Goal: Task Accomplishment & Management: Complete application form

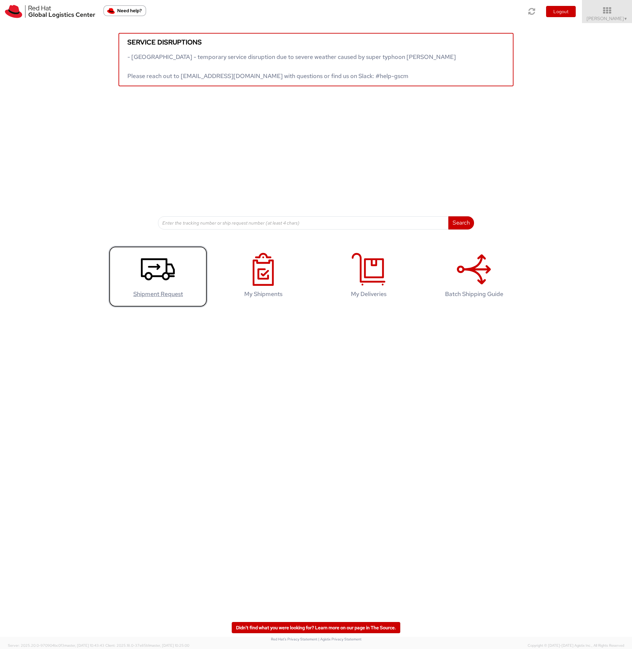
click at [161, 276] on use at bounding box center [158, 269] width 34 height 22
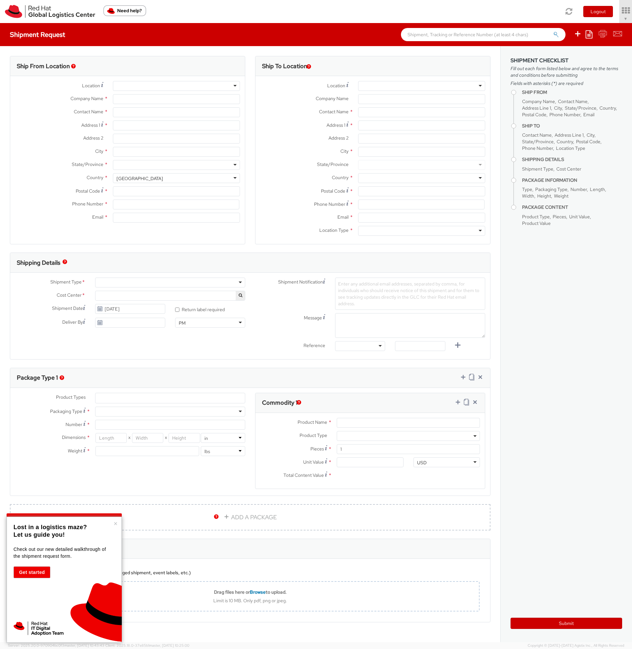
select select "650"
select select
type input "Red Hat"
type input "[PERSON_NAME]"
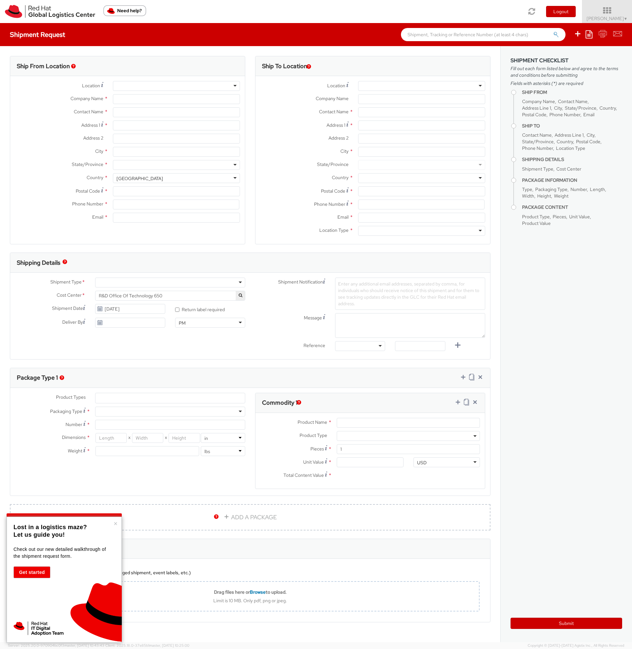
type input "4969365051056"
type input "[EMAIL_ADDRESS][DOMAIN_NAME]"
click at [127, 127] on input "Address 1 *" at bounding box center [176, 125] width 127 height 10
type input "[STREET_ADDRESS]"
type input "[GEOGRAPHIC_DATA]"
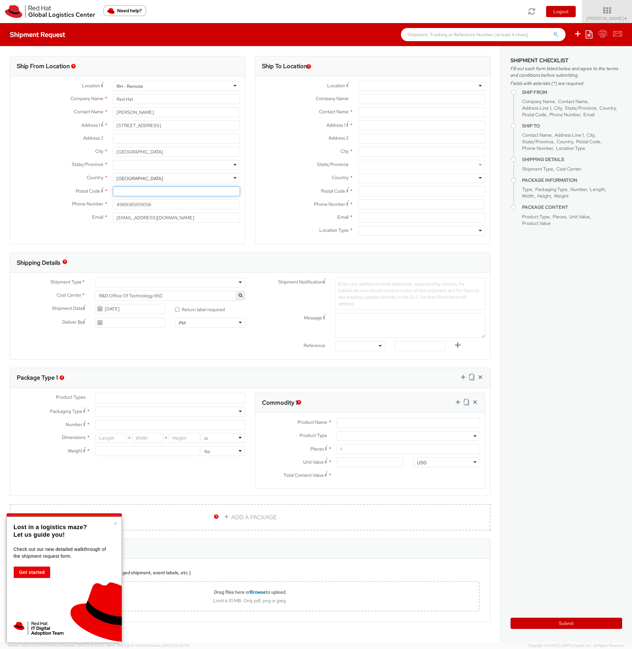
type input "44225"
type input "01737485101"
click at [146, 174] on div "[GEOGRAPHIC_DATA]" at bounding box center [176, 178] width 127 height 10
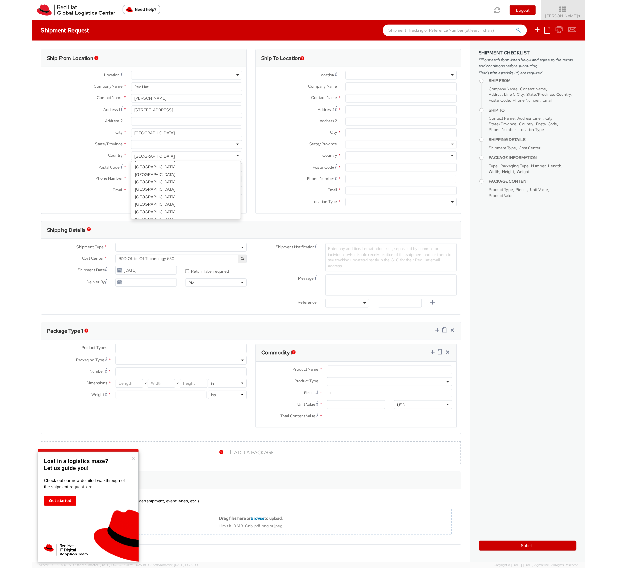
scroll to position [593, 0]
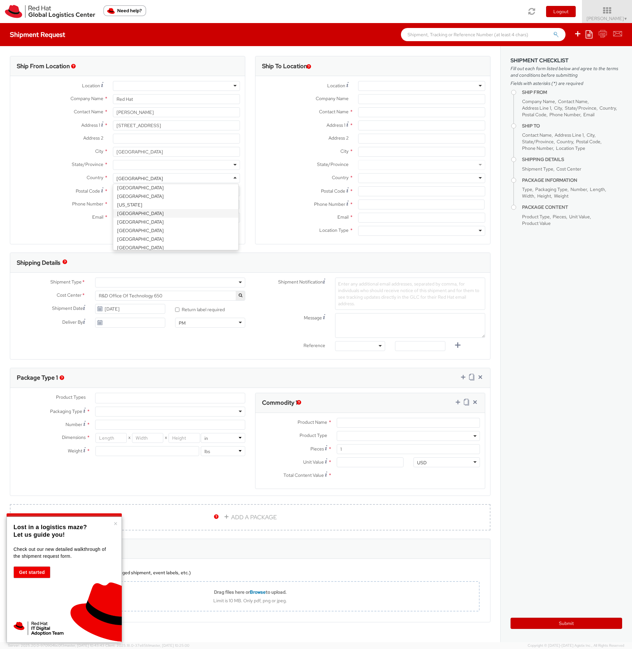
select select "CM"
select select "KGS"
click at [108, 245] on div "Ship From Location Location * [GEOGRAPHIC_DATA] - [GEOGRAPHIC_DATA] - [GEOGRAPH…" at bounding box center [127, 154] width 235 height 196
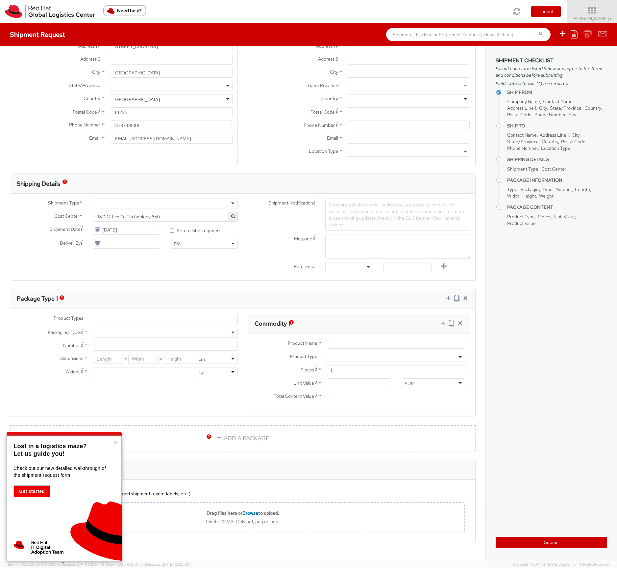
scroll to position [96, 0]
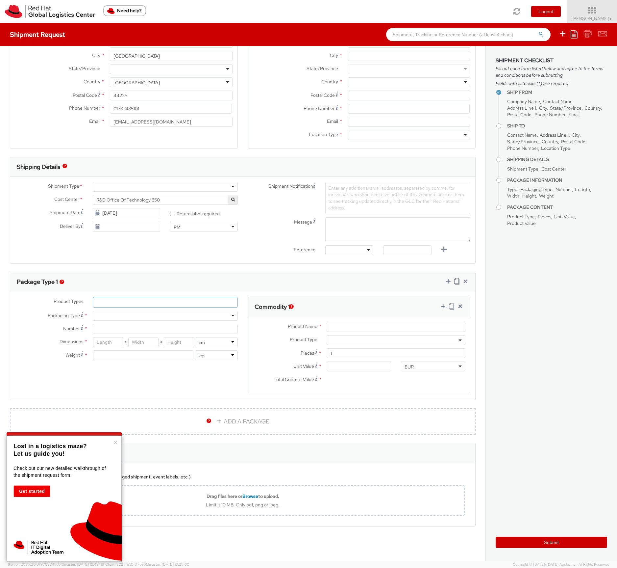
click at [209, 302] on ul at bounding box center [165, 302] width 144 height 10
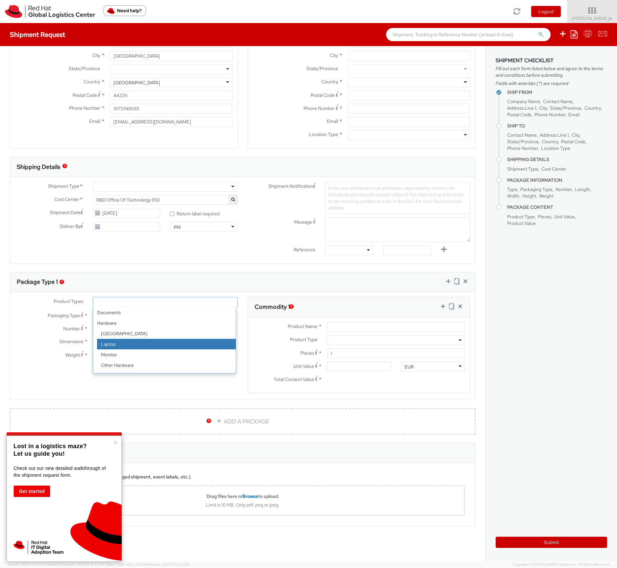
scroll to position [29, 0]
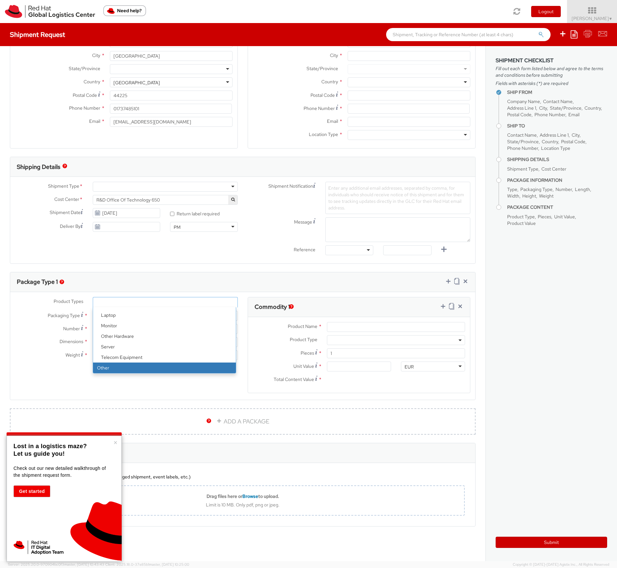
select select "OTHER"
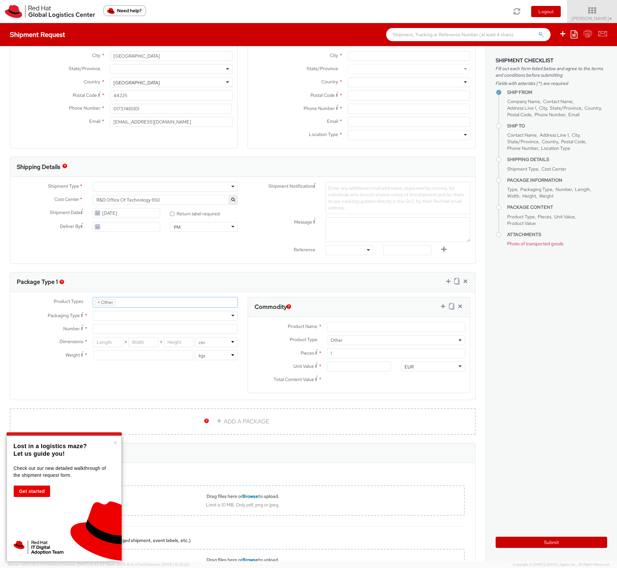
scroll to position [50, 0]
click at [123, 317] on div at bounding box center [165, 316] width 145 height 10
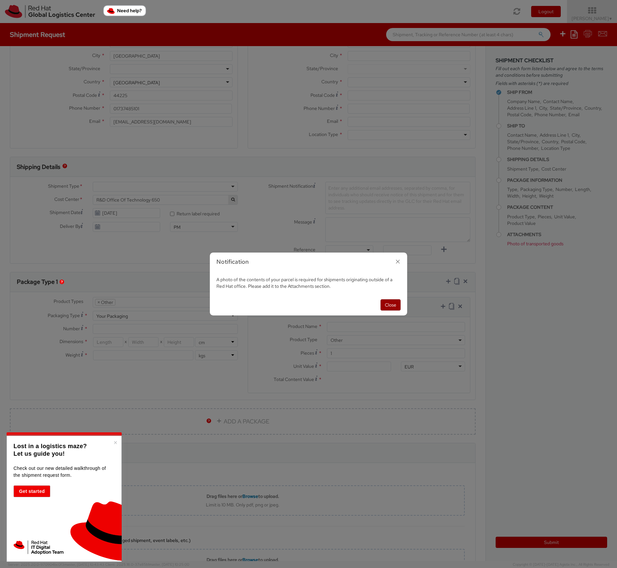
click at [391, 303] on button "Close" at bounding box center [391, 304] width 20 height 11
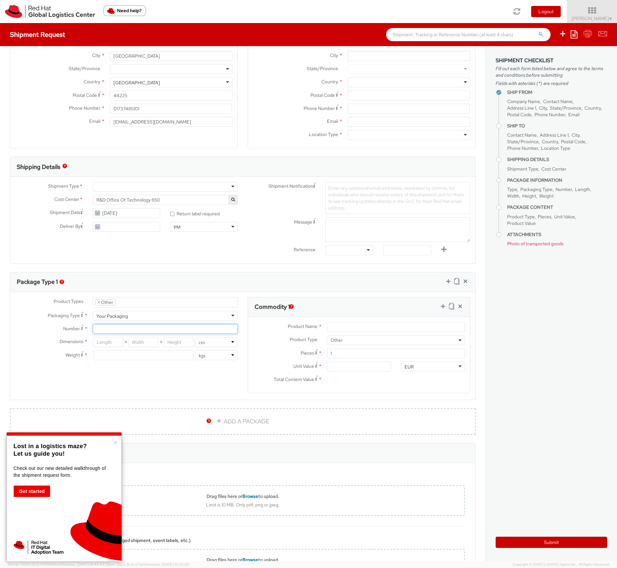
click at [184, 326] on input "Number *" at bounding box center [165, 329] width 145 height 10
click at [81, 329] on use at bounding box center [82, 327] width 2 height 5
click at [93, 329] on input "Number Number of identical packages of specified type and dimensions *" at bounding box center [165, 329] width 145 height 10
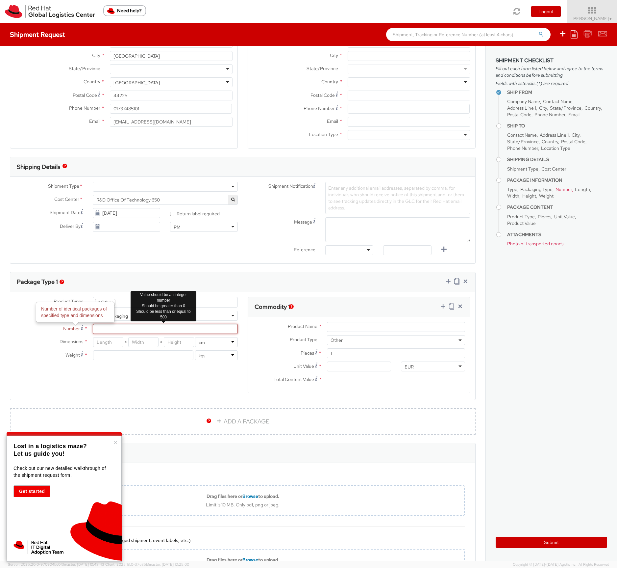
click at [113, 327] on input "Number Number of identical packages of specified type and dimensions *" at bounding box center [165, 329] width 145 height 10
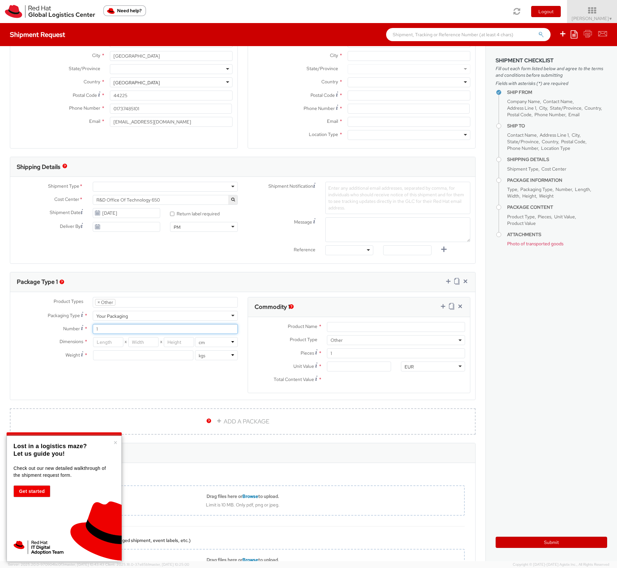
type input "1"
click at [112, 344] on input "number" at bounding box center [108, 342] width 30 height 10
click at [359, 329] on input "Product Name *" at bounding box center [396, 327] width 138 height 10
click at [100, 342] on input "number" at bounding box center [108, 342] width 30 height 10
type input "44"
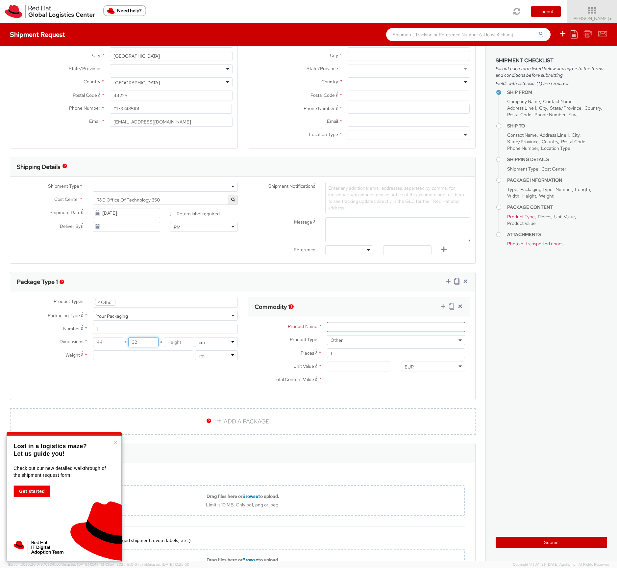
type input "32"
click at [457, 308] on icon at bounding box center [460, 306] width 7 height 7
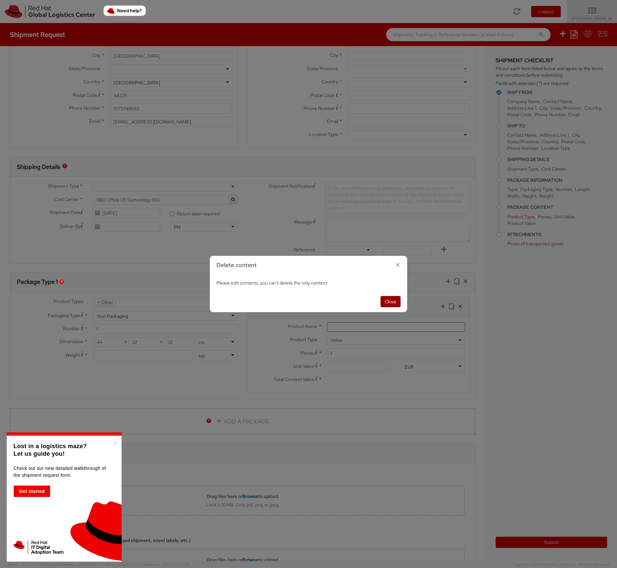
click at [394, 298] on button "Close" at bounding box center [391, 301] width 20 height 11
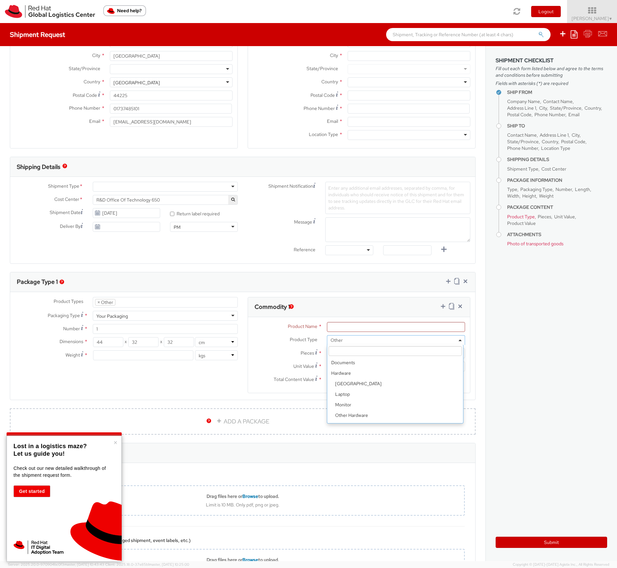
click at [350, 342] on agx-select2 "Documents Docking Station Laptop Monitor Other Hardware Server Telecom Equipmen…" at bounding box center [396, 339] width 138 height 6
click at [413, 309] on div "Commodity 1 Add" at bounding box center [359, 307] width 222 height 20
click at [366, 309] on div "Commodity 1" at bounding box center [359, 307] width 222 height 20
click at [197, 376] on div "Product Types * Documents Docking Station Laptop Monitor Other Hardware Server …" at bounding box center [242, 349] width 465 height 104
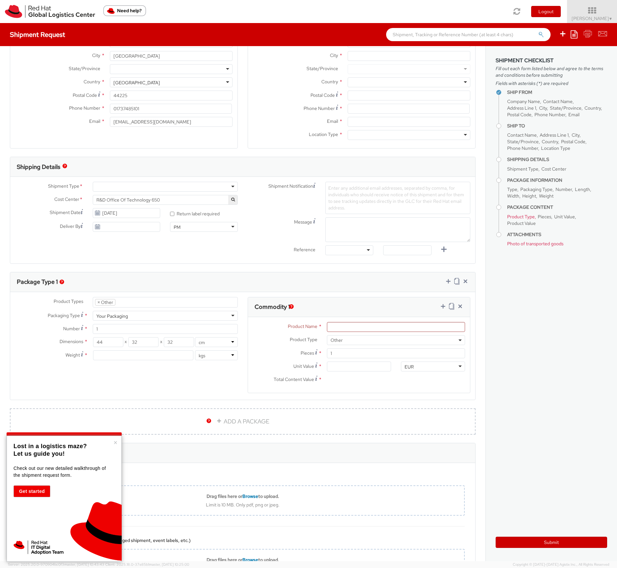
click at [289, 306] on img "button" at bounding box center [291, 306] width 5 height 5
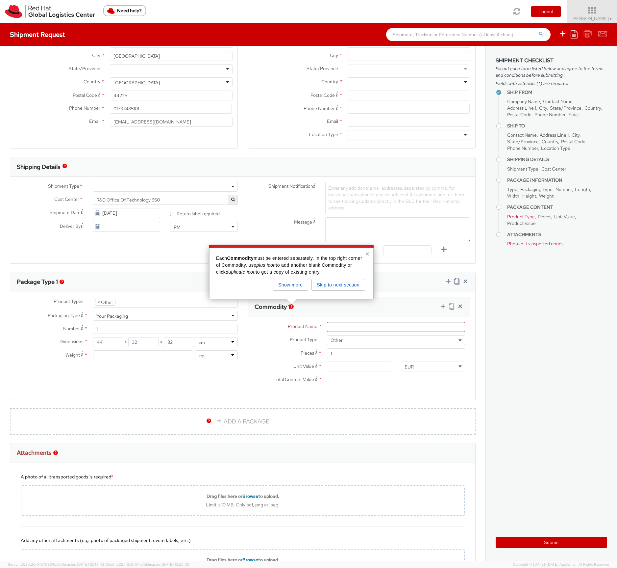
click at [130, 385] on div "Product Types * Documents Docking Station Laptop Monitor Other Hardware Server …" at bounding box center [242, 349] width 465 height 104
click at [458, 304] on icon at bounding box center [460, 306] width 7 height 7
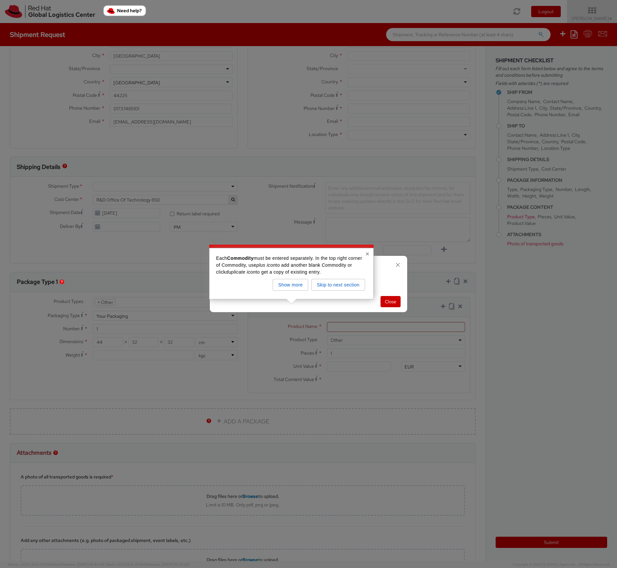
click at [368, 256] on button "×" at bounding box center [368, 253] width 4 height 7
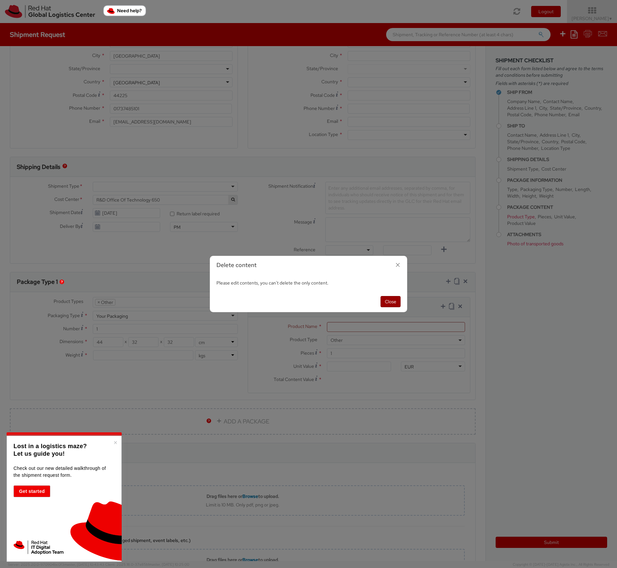
click at [390, 303] on button "Close" at bounding box center [391, 301] width 20 height 11
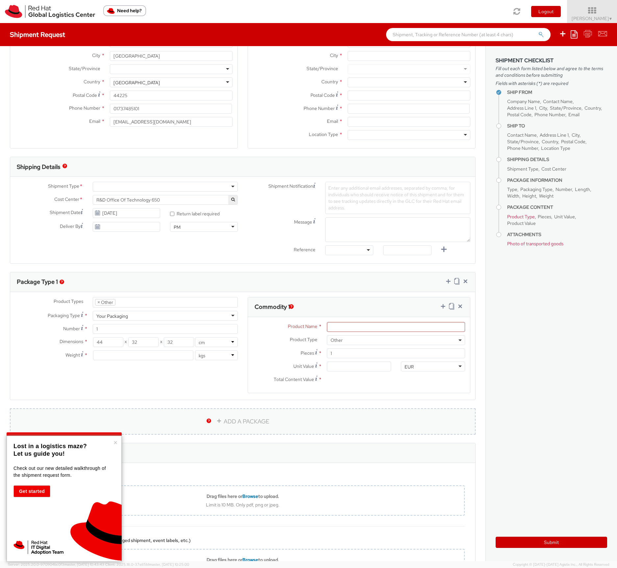
click at [238, 418] on link "ADD A PACKAGE" at bounding box center [243, 421] width 466 height 26
select select
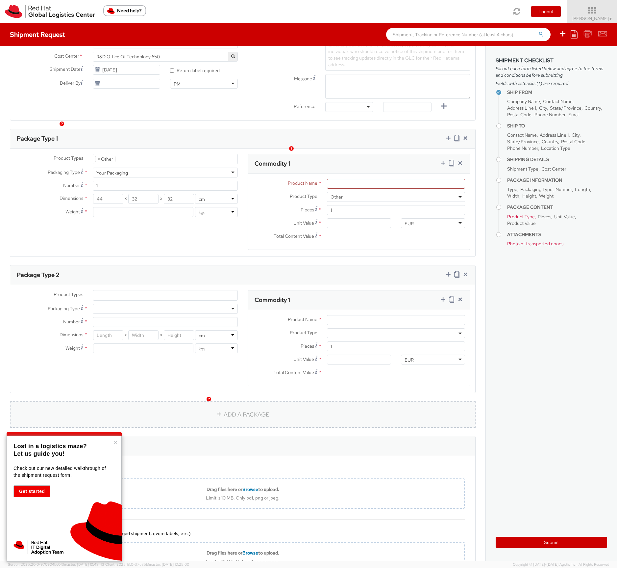
scroll to position [254, 0]
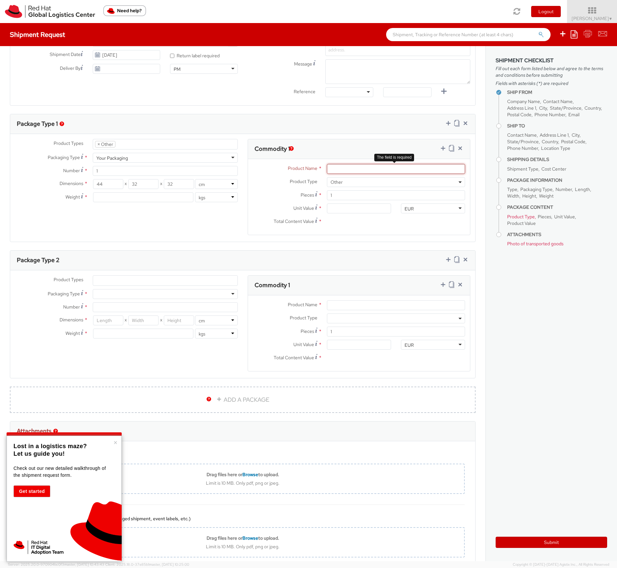
click at [373, 173] on input "Product Name *" at bounding box center [396, 169] width 138 height 10
type input "Red Hat Media Box"
click at [386, 184] on span "Other" at bounding box center [396, 182] width 131 height 6
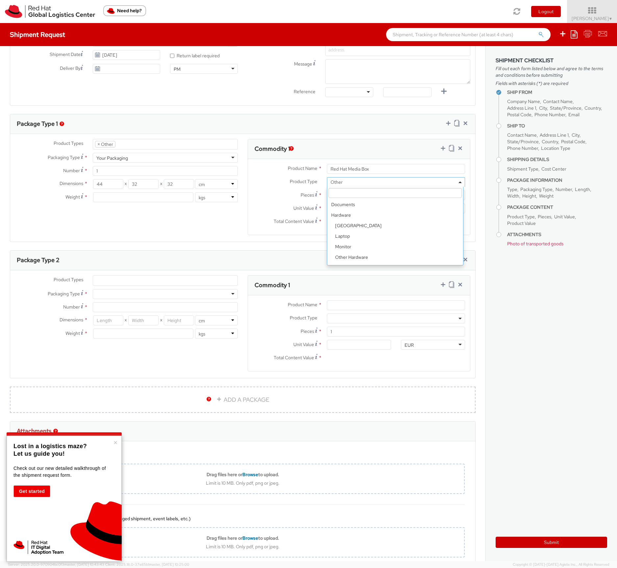
scroll to position [29, 0]
click at [354, 209] on input "Unit Value *" at bounding box center [359, 208] width 64 height 10
type input "5.00"
type input "50.00"
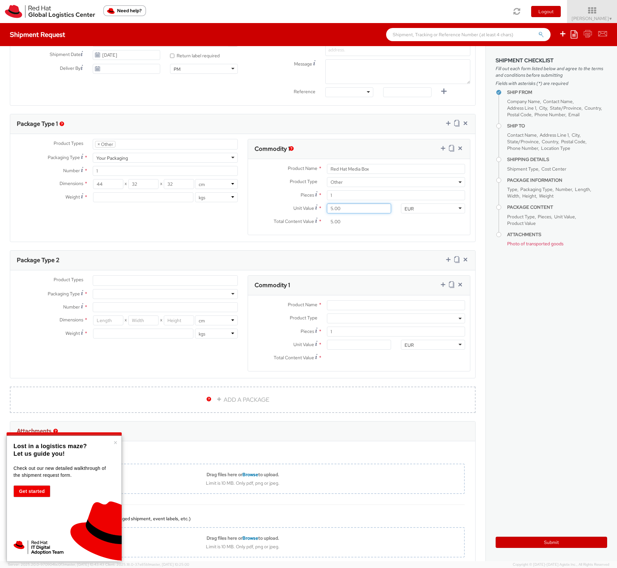
type input "50.00"
click at [120, 280] on ul at bounding box center [165, 280] width 144 height 10
click at [118, 278] on ul at bounding box center [165, 280] width 144 height 10
select select "OTHER"
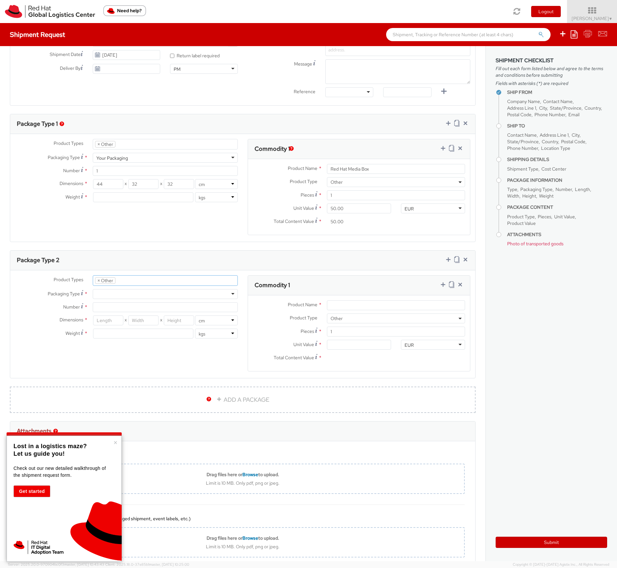
scroll to position [50, 0]
click at [99, 294] on div at bounding box center [165, 294] width 145 height 10
click at [129, 310] on input "Number *" at bounding box center [165, 307] width 145 height 10
type input "1"
click at [117, 323] on input "number" at bounding box center [108, 320] width 30 height 10
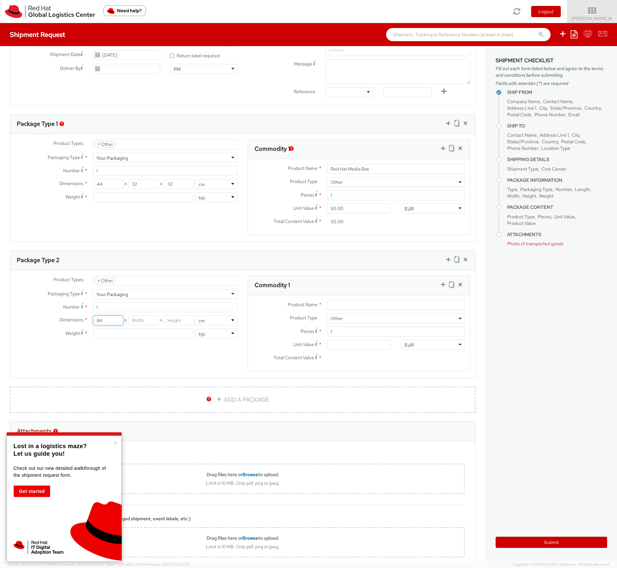
type input "84"
click at [142, 322] on input "number" at bounding box center [143, 320] width 30 height 10
type input "29"
click at [179, 320] on input "number" at bounding box center [179, 320] width 30 height 10
type input "18"
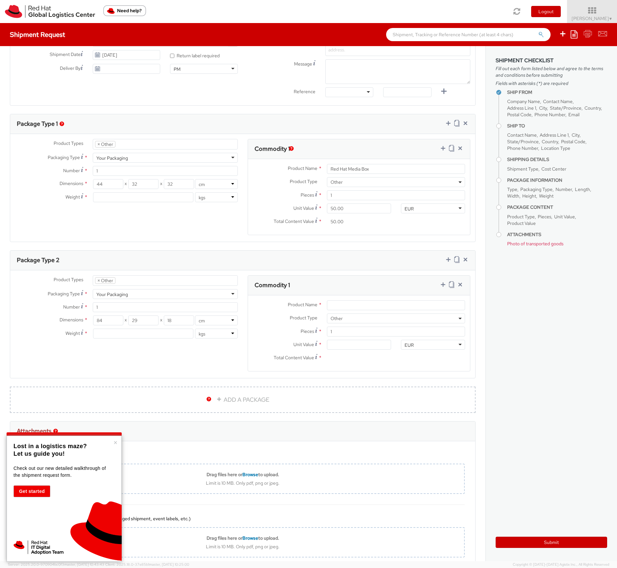
click at [176, 357] on div "Product Types * Documents Docking Station Laptop Monitor Other Hardware Server …" at bounding box center [242, 327] width 465 height 104
click at [342, 308] on input "Product Name *" at bounding box center [396, 305] width 138 height 10
click at [440, 145] on icon at bounding box center [443, 148] width 7 height 7
select select
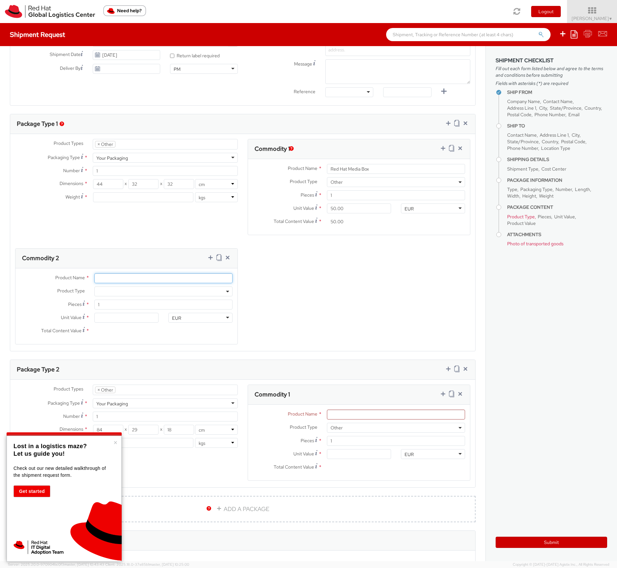
click at [99, 282] on input "Product Name *" at bounding box center [163, 278] width 138 height 10
type input "Acryl Aufteller Din A4"
click at [120, 288] on span at bounding box center [163, 291] width 138 height 10
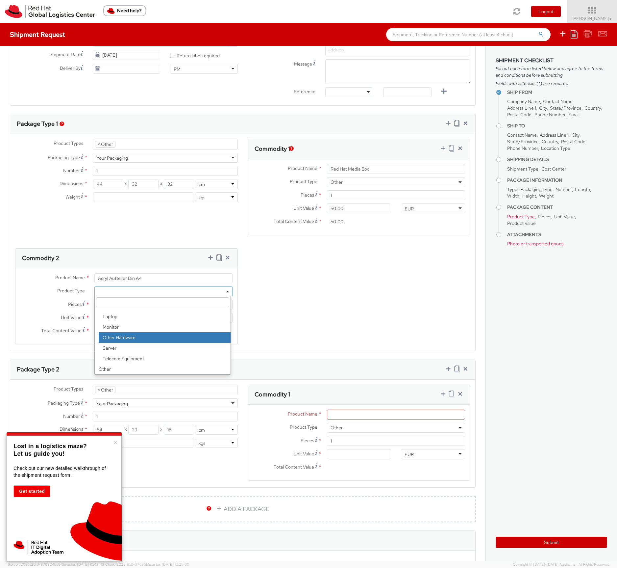
scroll to position [254, 0]
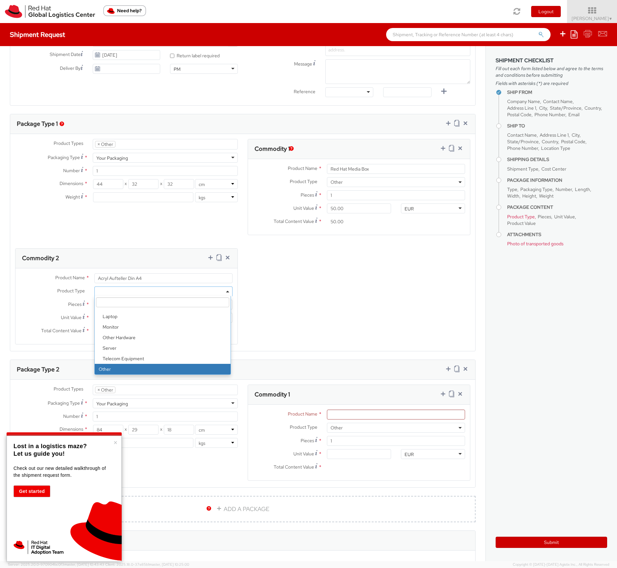
select select "OTHER"
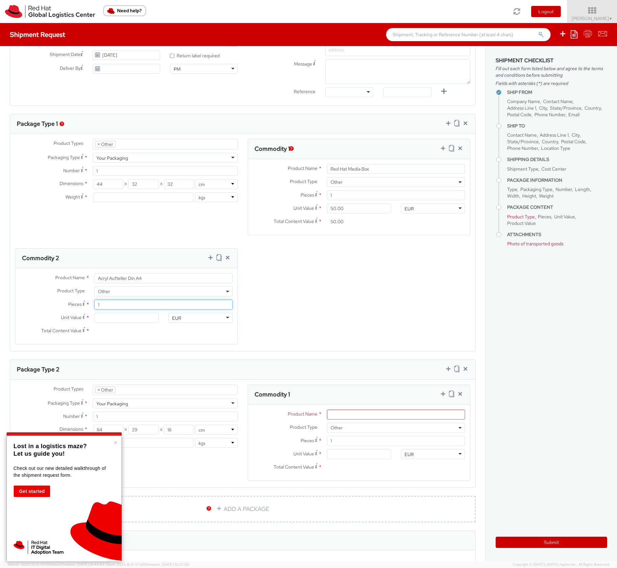
click at [120, 305] on input "1" at bounding box center [163, 304] width 138 height 10
click at [115, 320] on input "Unit Value *" at bounding box center [126, 318] width 64 height 10
type input "1.00"
type input "10.00"
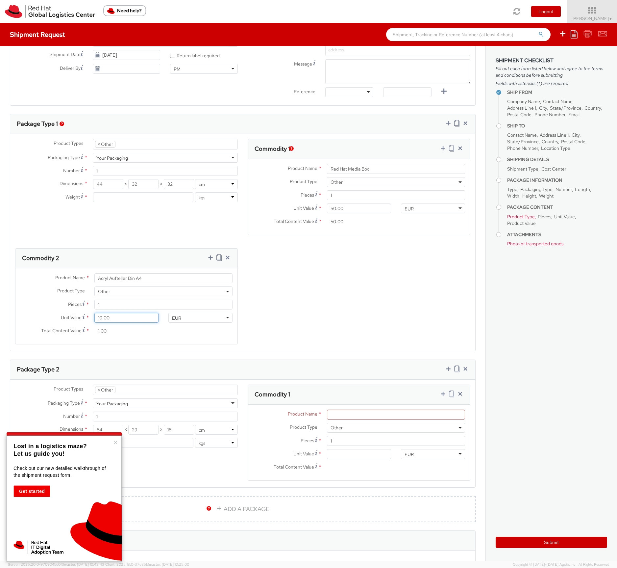
type input "10.00"
click at [368, 415] on input "Product Name *" at bounding box center [396, 414] width 138 height 10
type input "Aufsteller Red Hat"
click at [339, 457] on input "Unit Value *" at bounding box center [359, 454] width 64 height 10
type input "2.00"
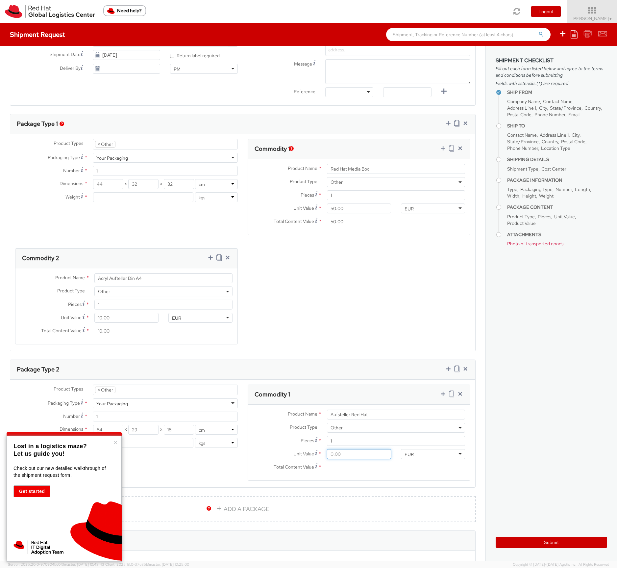
type input "2.00"
type input "20.00"
type input "200.00"
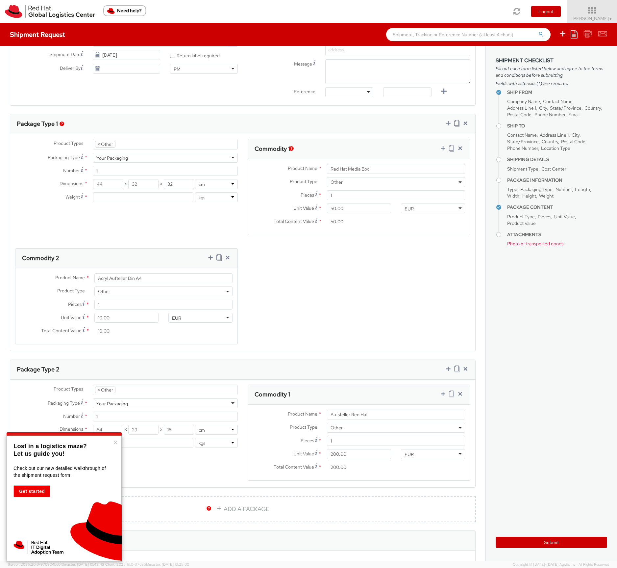
click at [222, 482] on div "Product Types * Documents Docking Station Laptop Monitor Other Hardware Server …" at bounding box center [242, 436] width 465 height 104
click at [116, 442] on button "×" at bounding box center [116, 442] width 4 height 7
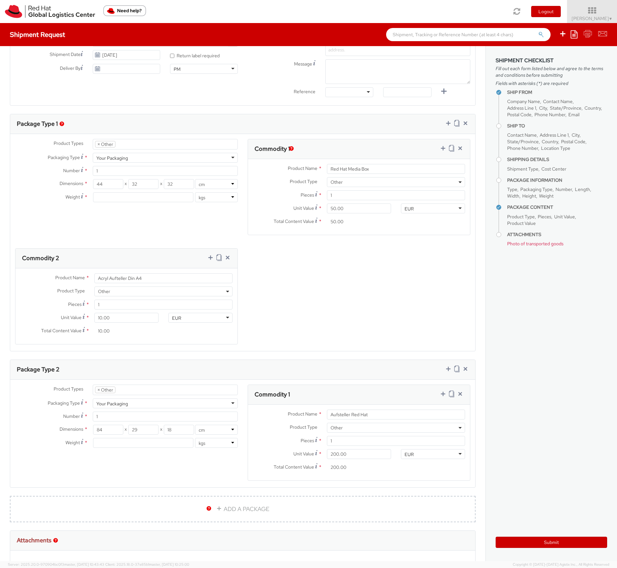
click at [209, 482] on div "Product Types * Documents Docking Station Laptop Monitor Other Hardware Server …" at bounding box center [242, 436] width 465 height 104
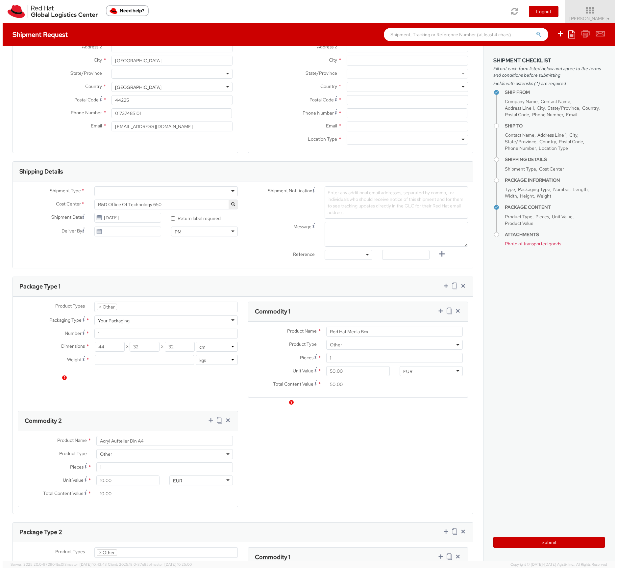
scroll to position [0, 0]
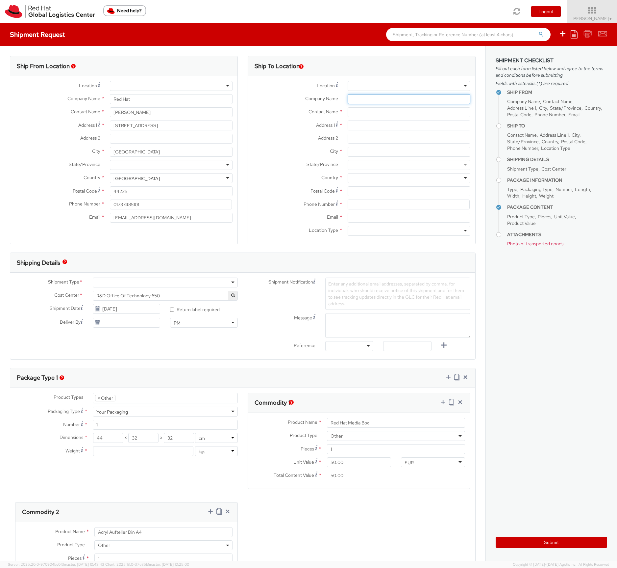
click at [351, 104] on input "Company Name *" at bounding box center [409, 99] width 123 height 10
type input "Druck-Kultur GmbH"
click at [375, 116] on input "text" at bounding box center [409, 112] width 123 height 10
click at [386, 124] on div "searching..." at bounding box center [409, 125] width 122 height 10
type input "Lager Red Hat DACH"
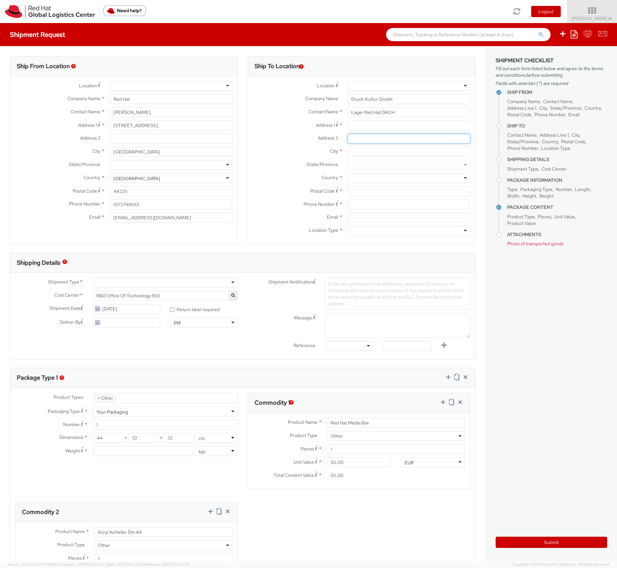
click at [350, 134] on input "Address 2 *" at bounding box center [409, 139] width 123 height 10
click at [356, 128] on input "Address 1 *" at bounding box center [409, 125] width 123 height 10
type input "[STREET_ADDRESS]"
click at [363, 150] on input "City *" at bounding box center [409, 152] width 123 height 10
type input "85737"
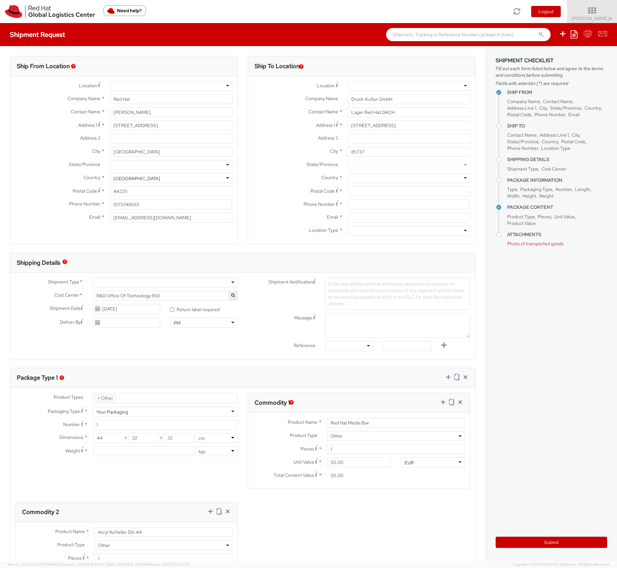
click at [354, 182] on div at bounding box center [409, 178] width 123 height 10
type input "ger"
click at [357, 193] on input "Postal Code *" at bounding box center [409, 191] width 123 height 10
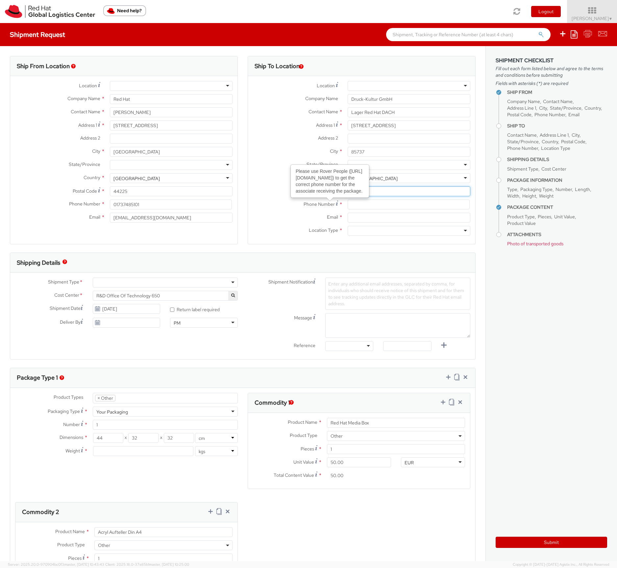
type input "85737"
click at [348, 203] on input at bounding box center [409, 204] width 122 height 10
click at [290, 234] on label "Location Type *" at bounding box center [295, 230] width 95 height 9
click at [273, 218] on label "Email *" at bounding box center [295, 217] width 95 height 9
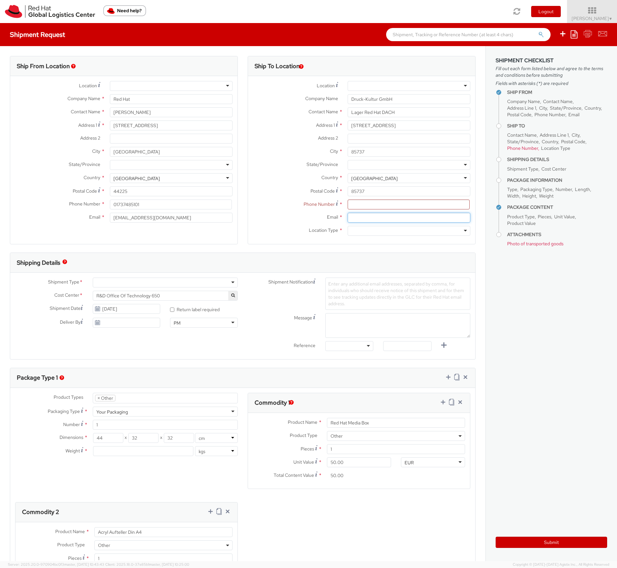
click at [348, 218] on input "Email *" at bounding box center [409, 218] width 123 height 10
click at [371, 202] on input at bounding box center [409, 204] width 122 height 10
type input "01737485101"
type input "[GEOGRAPHIC_DATA]"
type input "[EMAIL_ADDRESS][DOMAIN_NAME]"
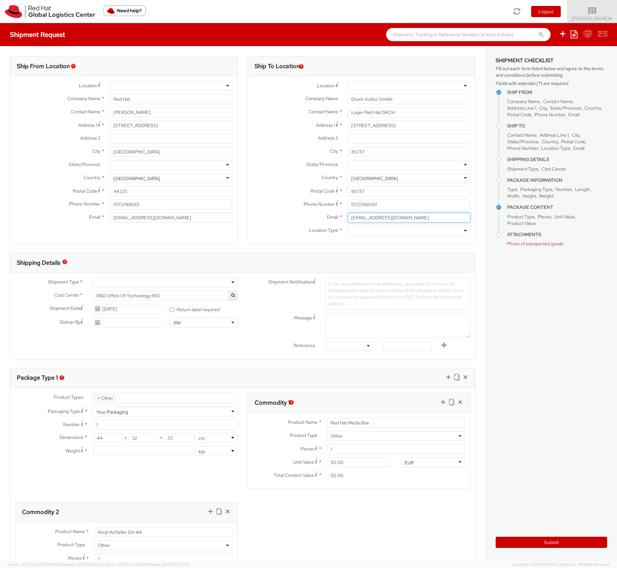
drag, startPoint x: 397, startPoint y: 218, endPoint x: 297, endPoint y: 218, distance: 99.7
click at [297, 218] on div "Email * [EMAIL_ADDRESS][DOMAIN_NAME]" at bounding box center [361, 218] width 227 height 10
click at [297, 218] on label "Email *" at bounding box center [295, 217] width 95 height 9
click at [348, 218] on input "[EMAIL_ADDRESS][DOMAIN_NAME]" at bounding box center [409, 218] width 123 height 10
click at [297, 218] on label "Email *" at bounding box center [295, 217] width 95 height 9
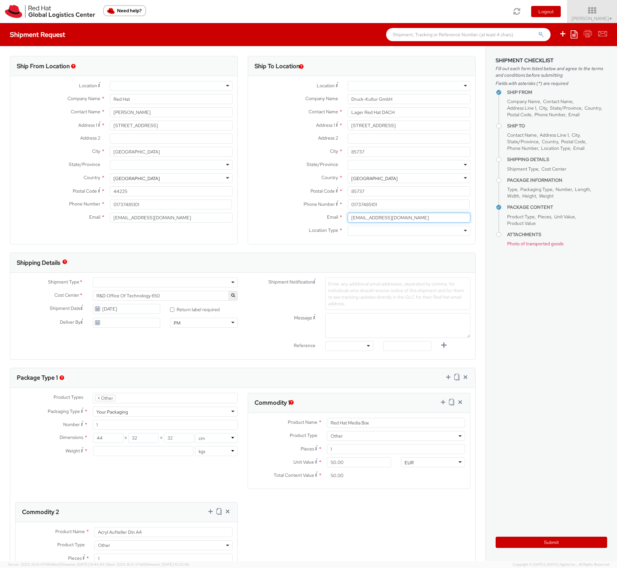
click at [348, 218] on input "[EMAIL_ADDRESS][DOMAIN_NAME]" at bounding box center [409, 218] width 123 height 10
click at [297, 218] on label "Email *" at bounding box center [295, 217] width 95 height 9
click at [348, 218] on input "[EMAIL_ADDRESS][DOMAIN_NAME]" at bounding box center [409, 218] width 123 height 10
click at [297, 218] on label "Email *" at bounding box center [295, 217] width 95 height 9
click at [348, 218] on input "[EMAIL_ADDRESS][DOMAIN_NAME]" at bounding box center [409, 218] width 123 height 10
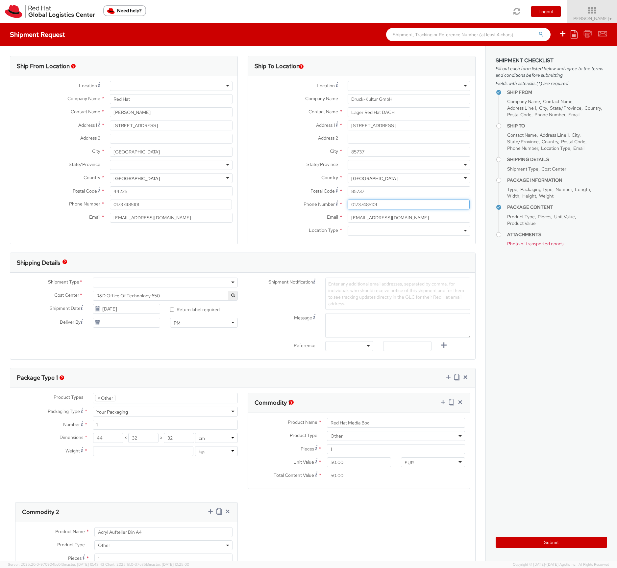
drag, startPoint x: 381, startPoint y: 202, endPoint x: 307, endPoint y: 205, distance: 74.8
click at [307, 205] on div "Phone Number * 01737485101" at bounding box center [361, 204] width 227 height 10
drag, startPoint x: 406, startPoint y: 219, endPoint x: 289, endPoint y: 228, distance: 117.8
click at [289, 228] on div "Email * [EMAIL_ADDRESS][DOMAIN_NAME] Location Type * Business Residential" at bounding box center [361, 226] width 227 height 26
type input "i"
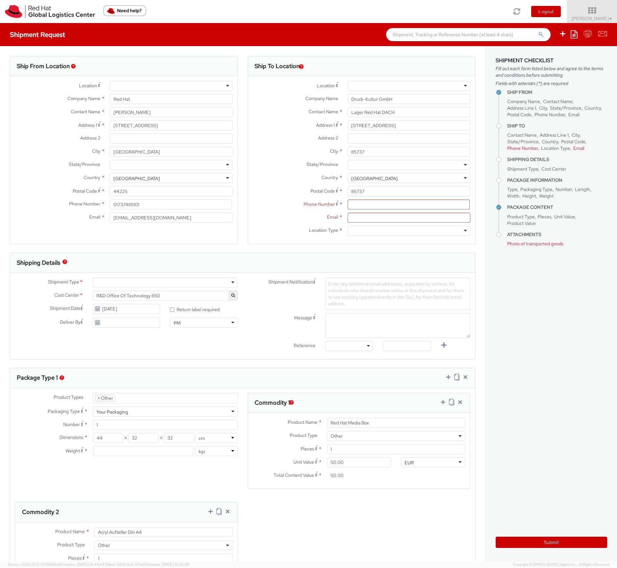
click at [267, 206] on label "Phone Number *" at bounding box center [295, 203] width 95 height 9
click at [131, 85] on div at bounding box center [171, 86] width 123 height 10
click at [361, 81] on div at bounding box center [409, 86] width 123 height 10
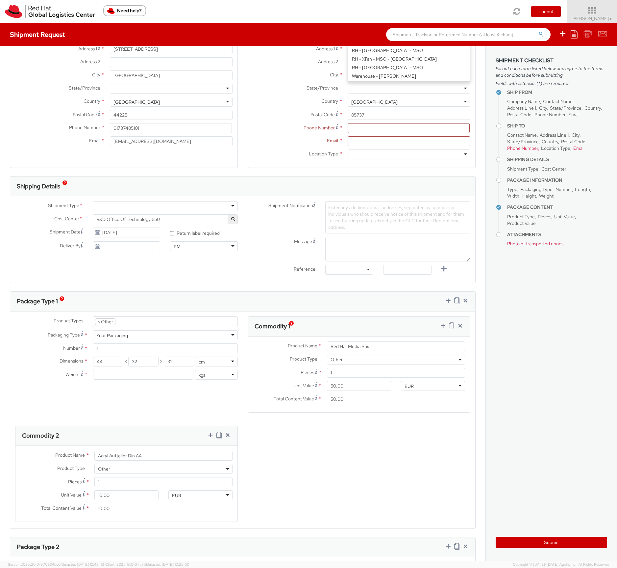
scroll to position [79, 0]
click at [265, 93] on div "State/Province *" at bounding box center [361, 87] width 227 height 13
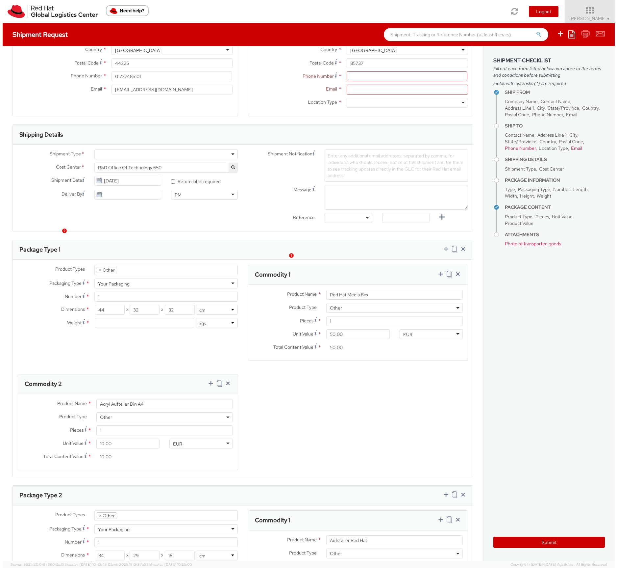
scroll to position [118, 0]
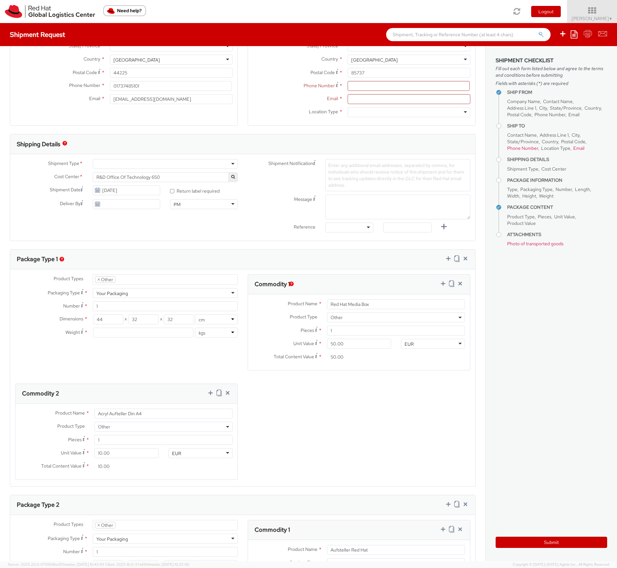
click at [214, 168] on div at bounding box center [165, 164] width 145 height 10
click at [347, 180] on span "Enter any additional email addresses, separated by comma, for individuals who s…" at bounding box center [396, 175] width 136 height 26
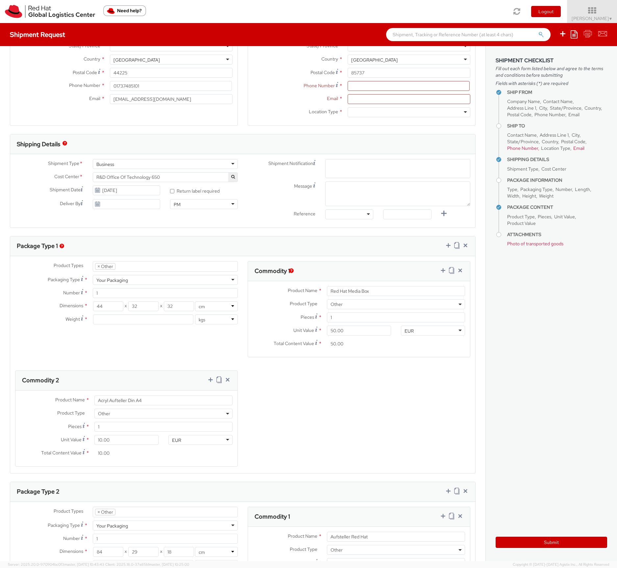
click at [363, 214] on div "Shipment Notification Enter any additional email addresses, separated by comma,…" at bounding box center [359, 191] width 233 height 64
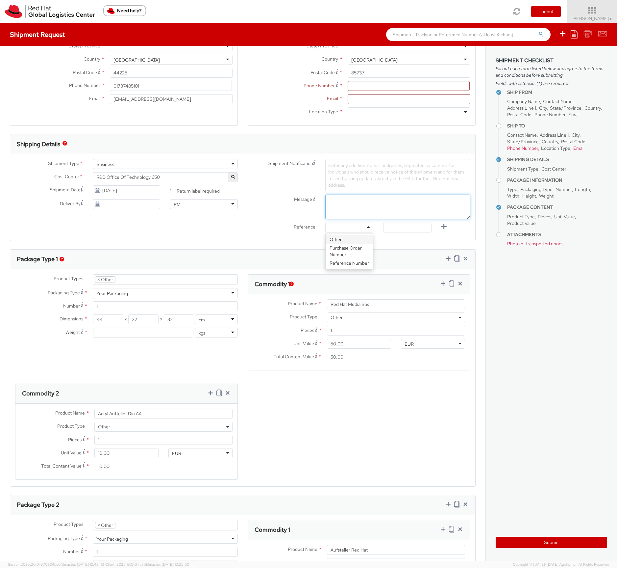
click at [363, 214] on textarea "Message" at bounding box center [397, 207] width 145 height 25
click at [256, 213] on div "Message" at bounding box center [359, 207] width 233 height 25
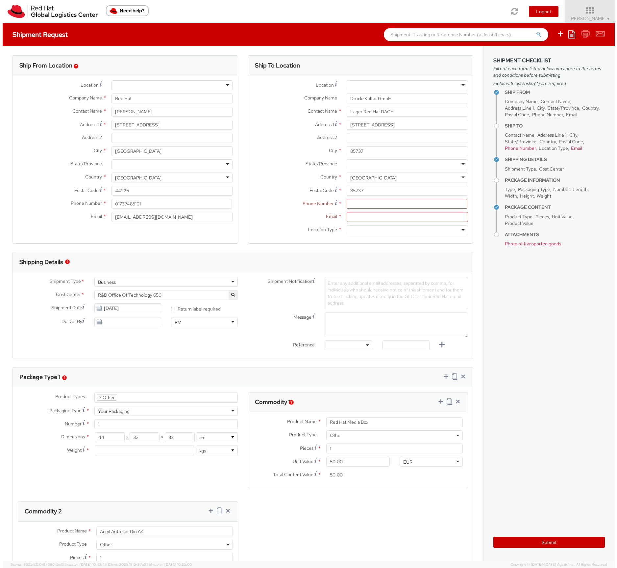
scroll to position [0, 0]
